Goal: Task Accomplishment & Management: Complete application form

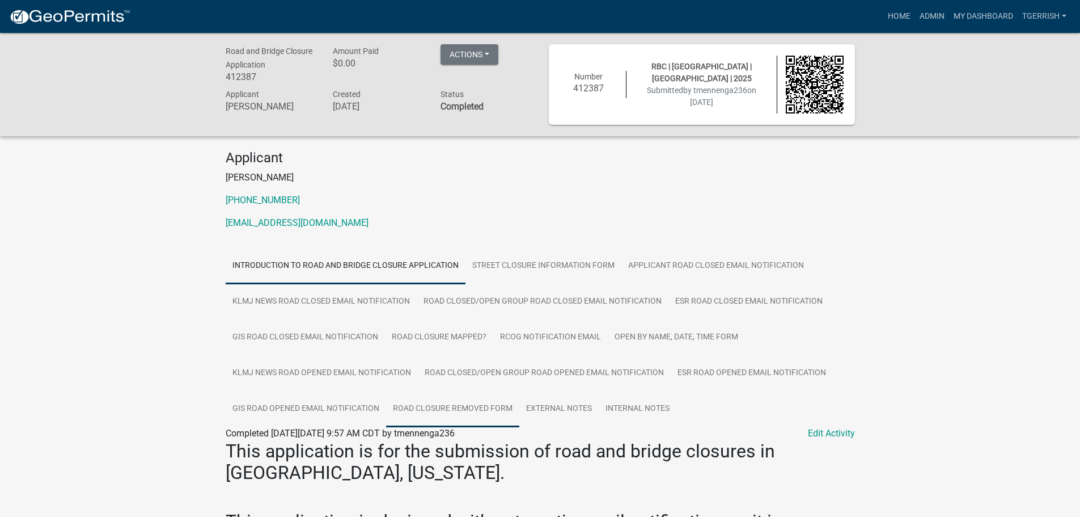
click at [474, 404] on link "Road Closure Removed Form" at bounding box center [452, 409] width 133 height 36
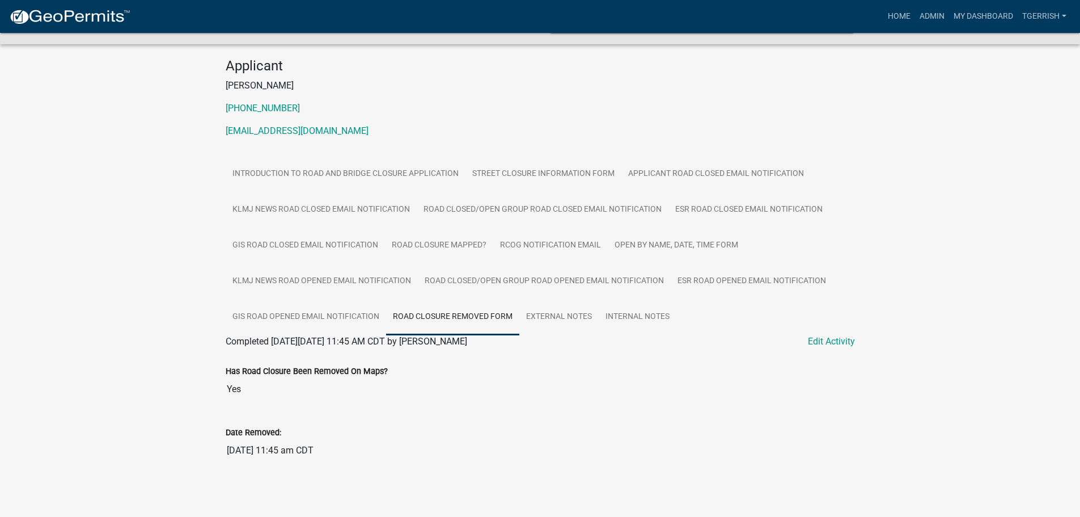
scroll to position [94, 0]
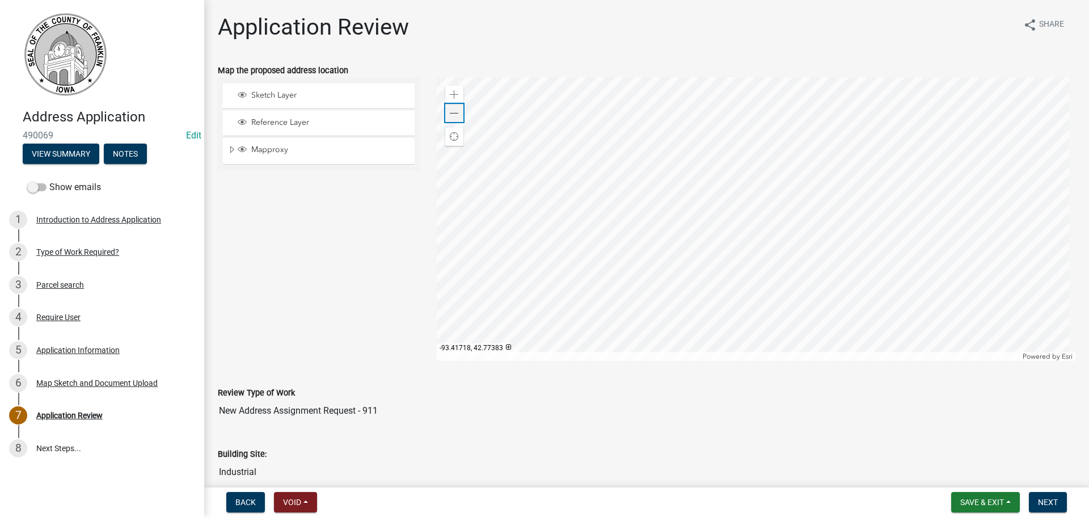
click at [450, 115] on span at bounding box center [454, 113] width 9 height 9
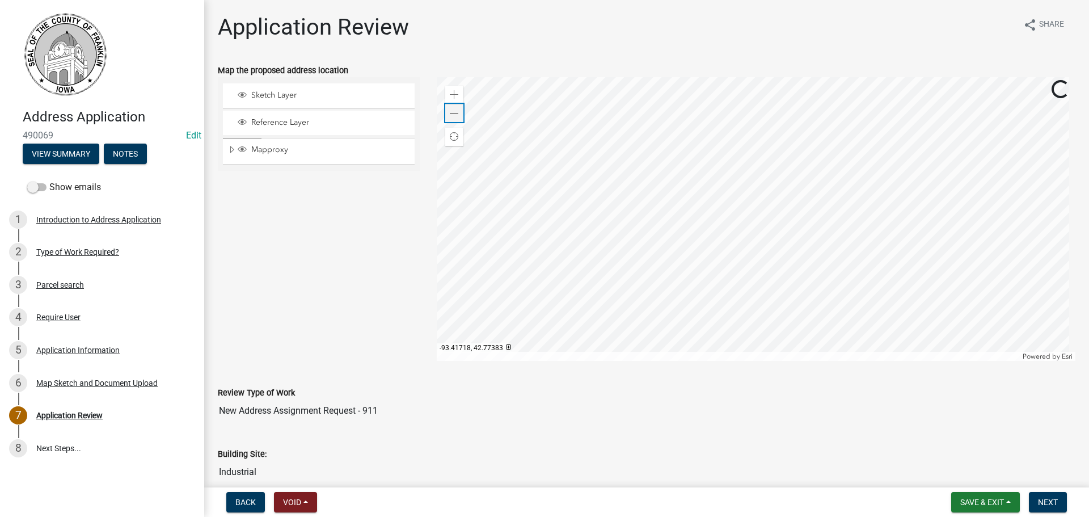
click at [450, 115] on span at bounding box center [454, 113] width 9 height 9
click at [43, 348] on div "Application Information" at bounding box center [77, 350] width 83 height 8
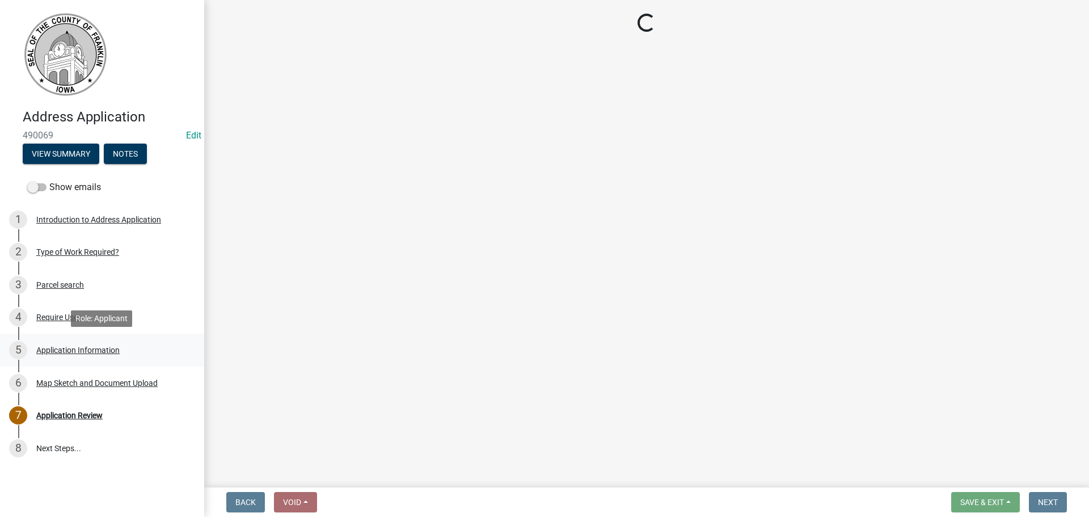
select select "b050000c-2e79-41e9-b020-8376697ce463"
select select "49d0761b-25c5-470b-bbde-51f594b19b21"
select select "f652cb76-1e56-4746-bd39-705d56e2e147"
select select "5e2b1ccb-17d9-4e71-bce0-4cda9bd8f731"
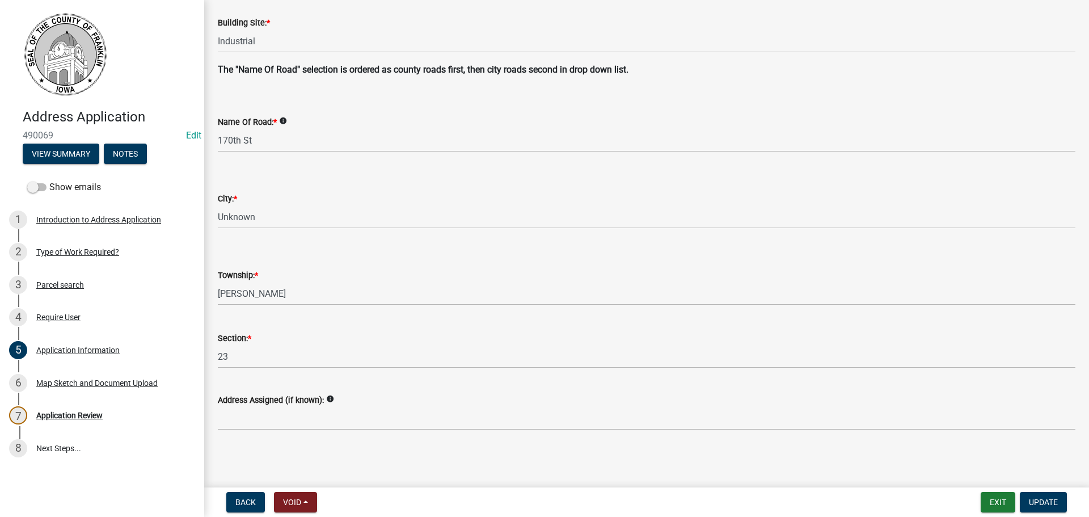
scroll to position [328, 0]
click at [41, 415] on div "Application Review" at bounding box center [69, 415] width 66 height 8
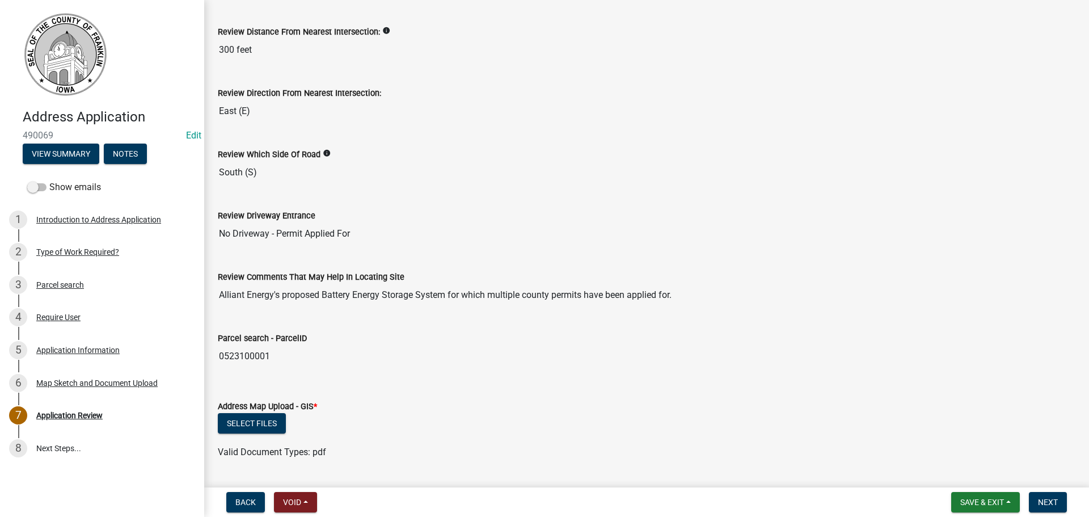
scroll to position [624, 0]
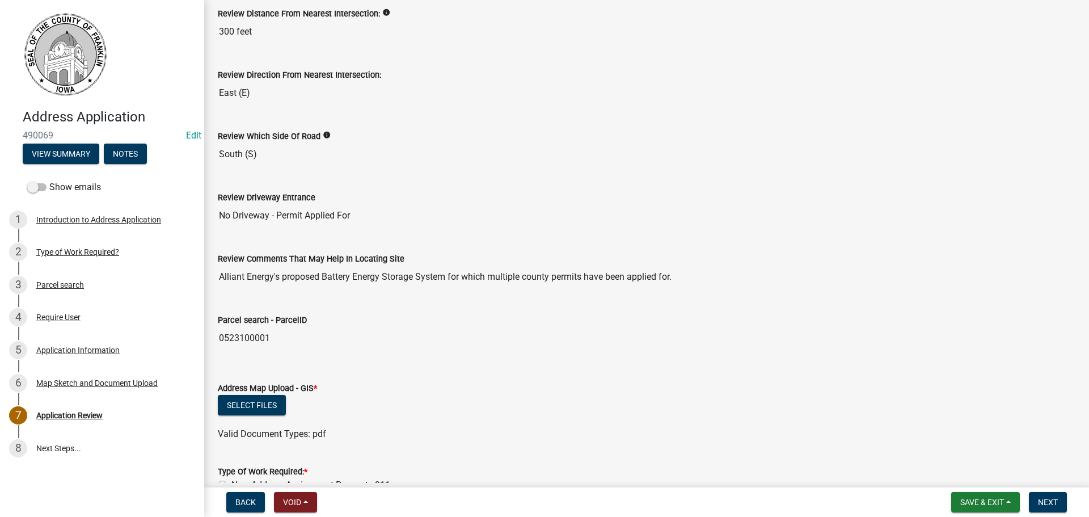
drag, startPoint x: 275, startPoint y: 338, endPoint x: 219, endPoint y: 340, distance: 56.2
click at [216, 341] on div "Parcel search - ParcelID 0523100001" at bounding box center [646, 323] width 875 height 52
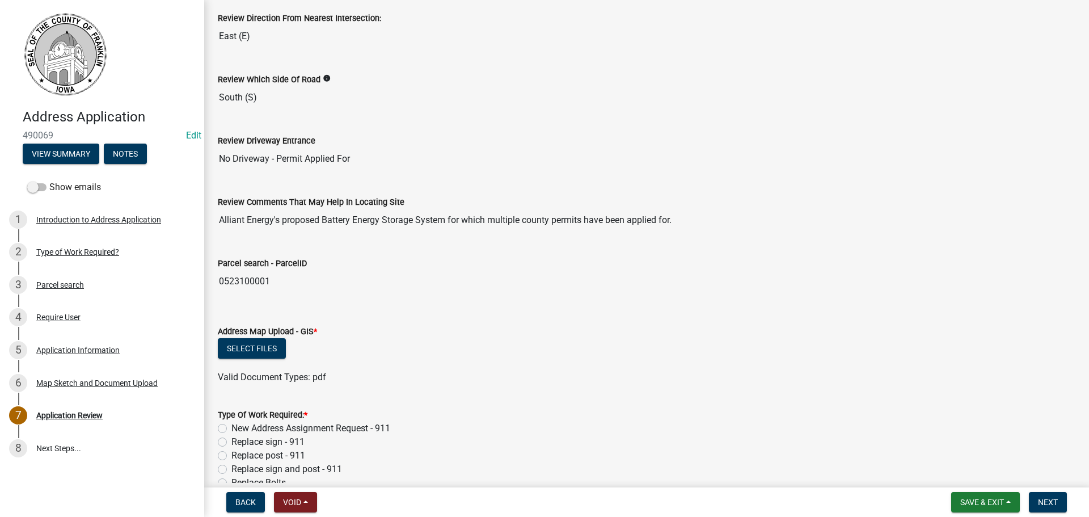
scroll to position [737, 0]
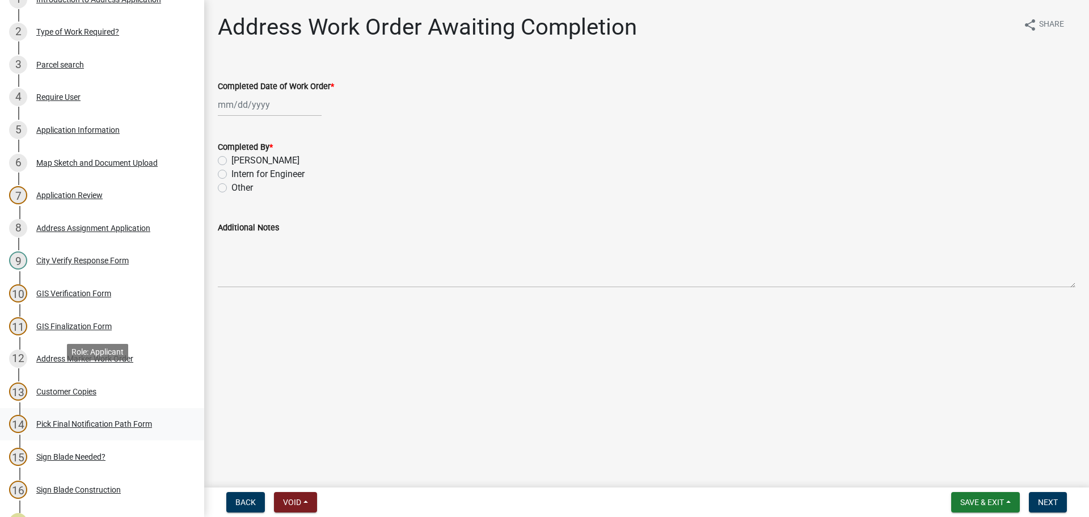
scroll to position [278, 0]
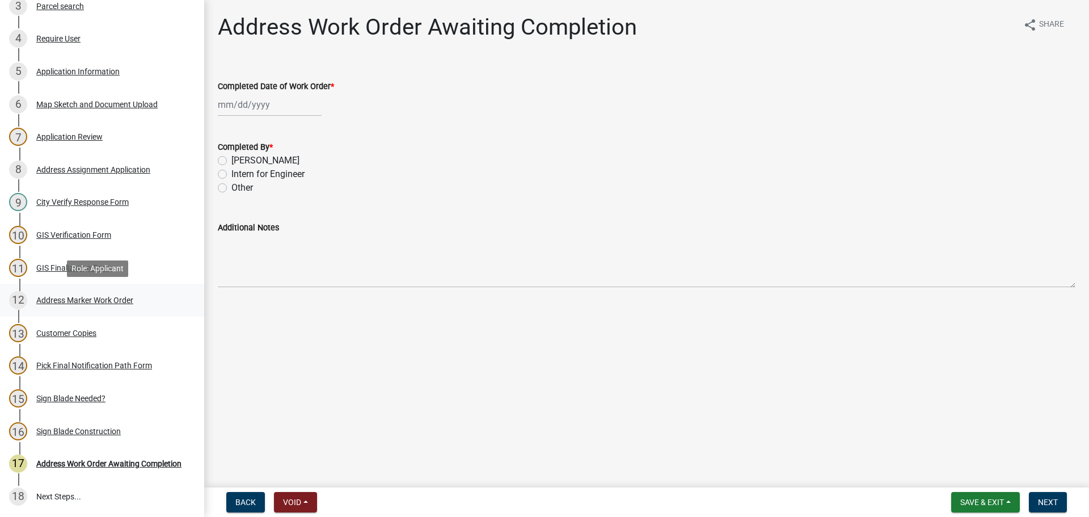
click at [43, 298] on div "Address Marker Work Order" at bounding box center [84, 300] width 97 height 8
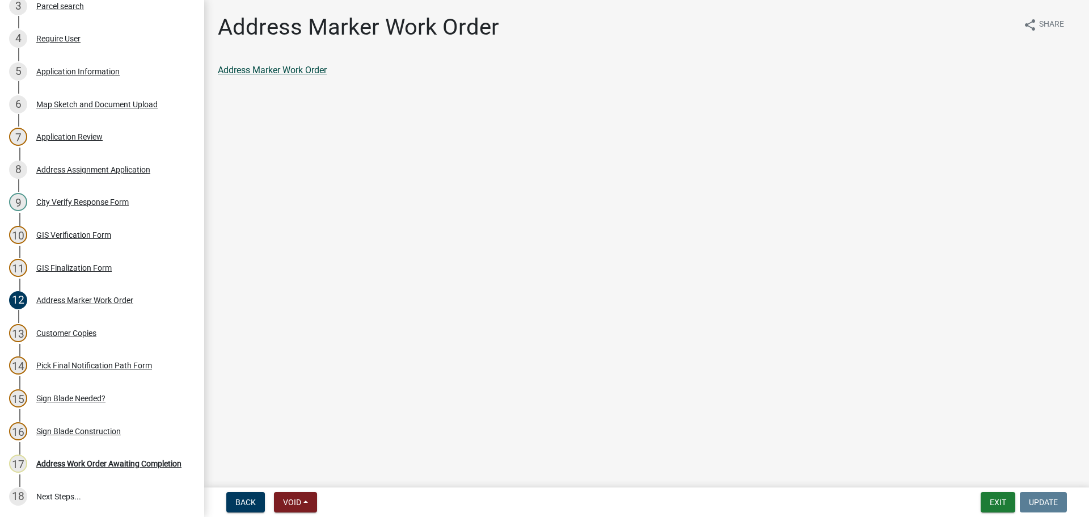
click at [307, 66] on link "Address Marker Work Order" at bounding box center [272, 70] width 109 height 11
